Goal: Information Seeking & Learning: Learn about a topic

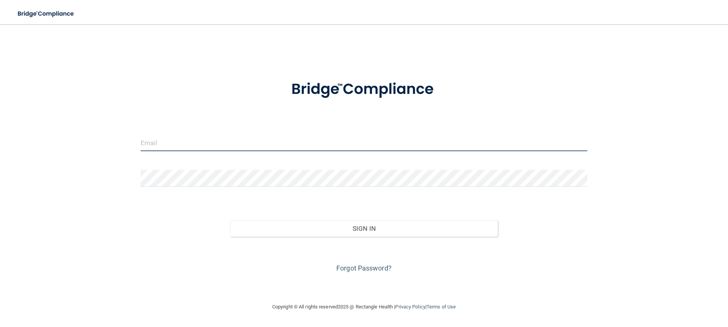
click at [209, 143] on input "email" at bounding box center [364, 142] width 447 height 17
type input "[EMAIL_ADDRESS][DOMAIN_NAME]"
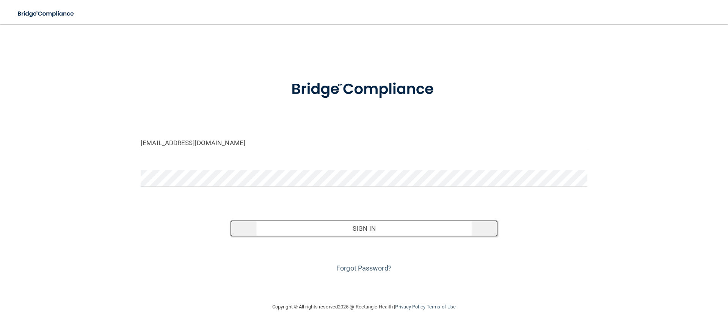
click at [349, 230] on button "Sign In" at bounding box center [364, 228] width 268 height 17
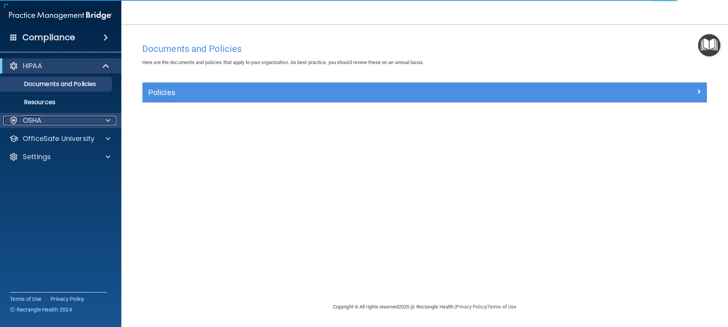
click at [106, 119] on span at bounding box center [108, 120] width 5 height 9
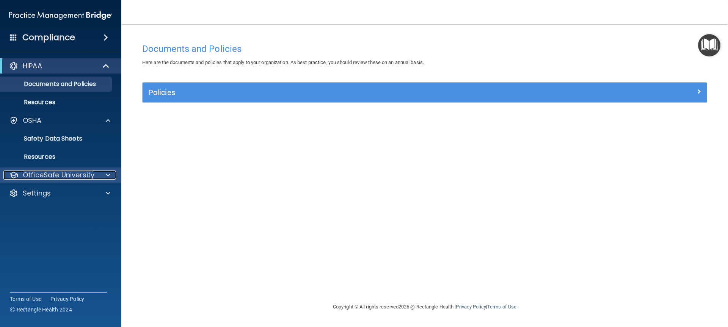
click at [111, 174] on div at bounding box center [106, 175] width 19 height 9
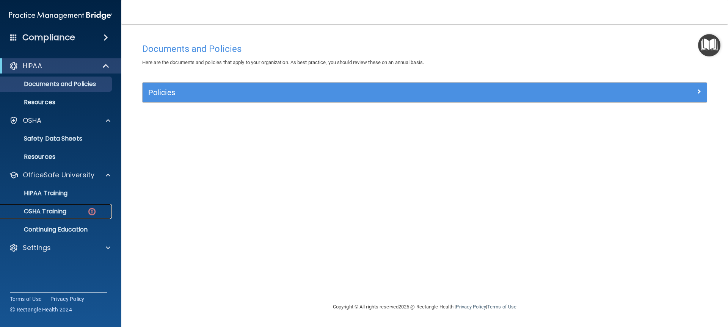
click at [56, 210] on p "OSHA Training" at bounding box center [35, 212] width 61 height 8
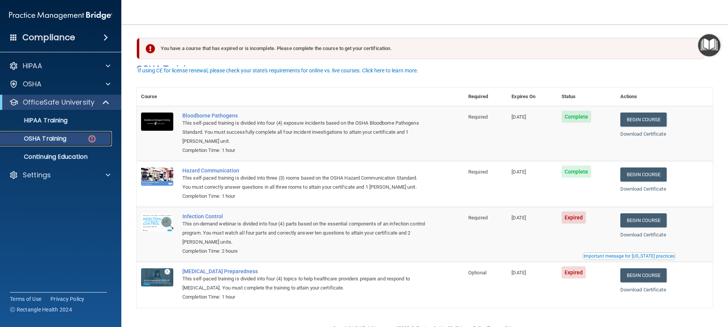
scroll to position [22, 0]
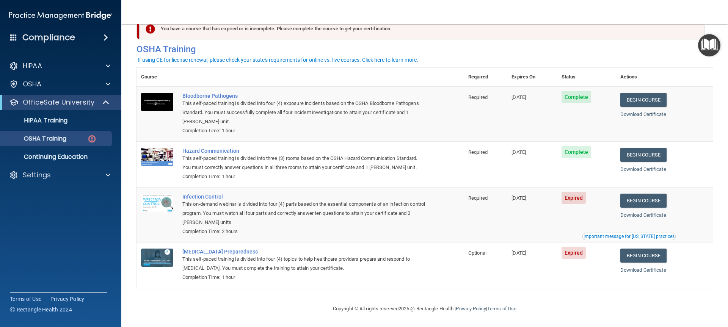
click at [564, 316] on footer "Copyright © All rights reserved 2025 @ Rectangle Health | Privacy Policy | Term…" at bounding box center [424, 308] width 576 height 23
click at [646, 200] on link "Begin Course" at bounding box center [643, 201] width 46 height 14
